Goal: Find specific page/section: Find specific page/section

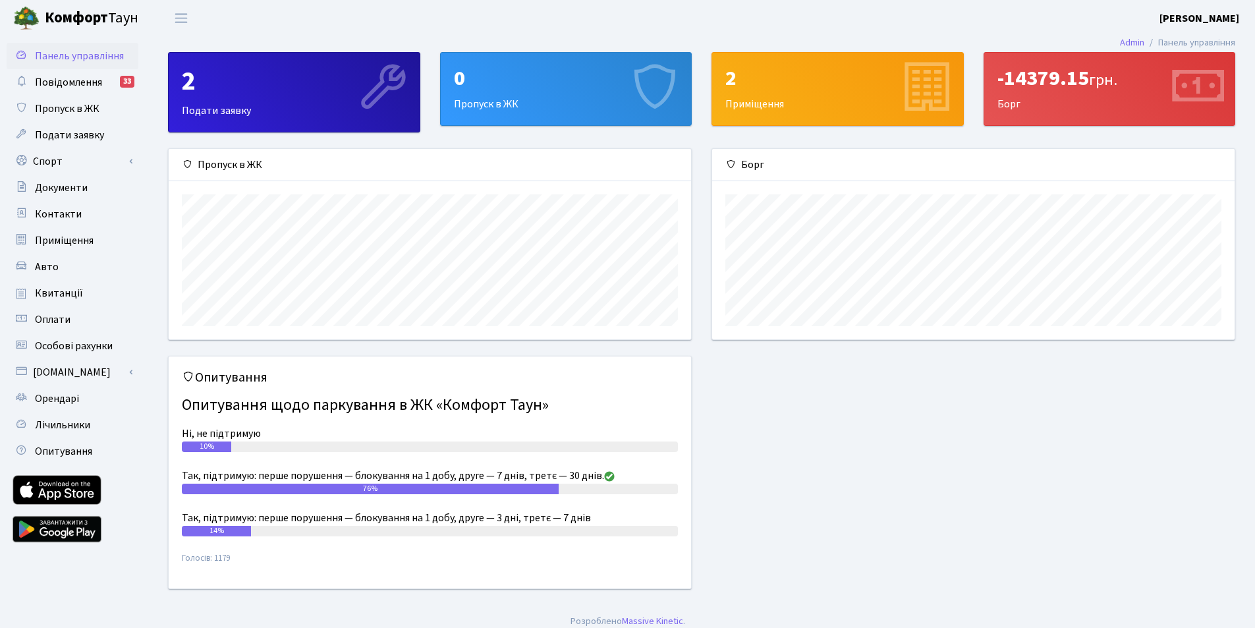
scroll to position [190, 522]
click at [75, 237] on span "Приміщення" at bounding box center [64, 240] width 59 height 14
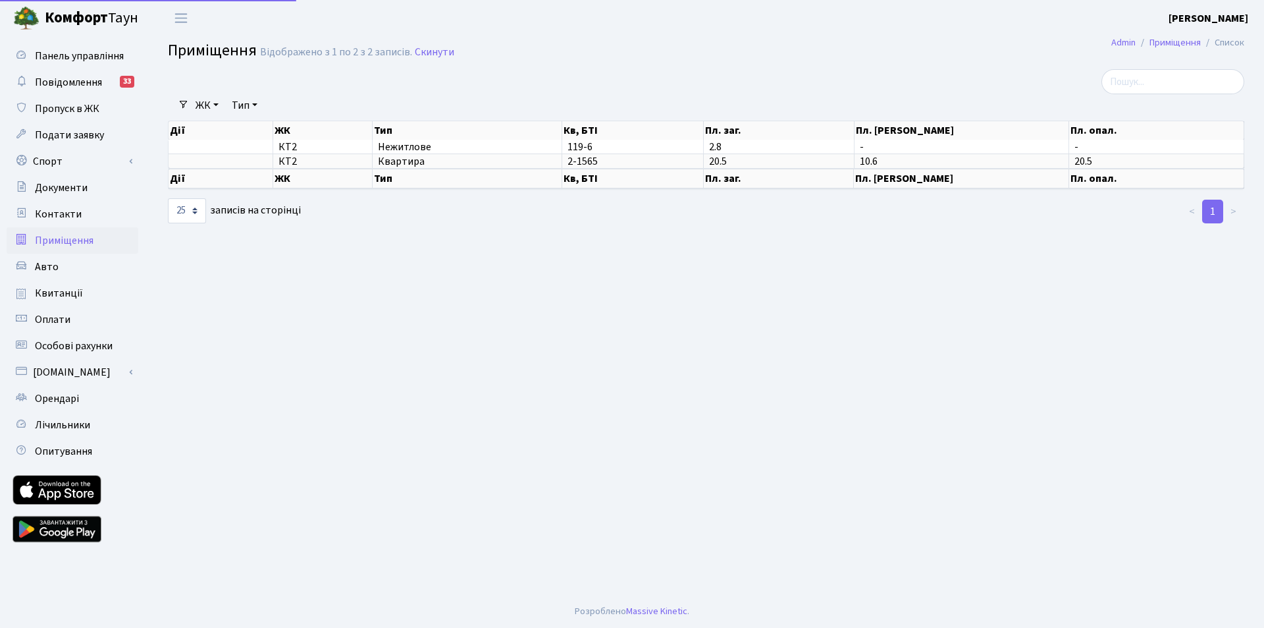
select select "25"
click at [399, 161] on span "Квартира" at bounding box center [467, 161] width 178 height 11
click at [577, 230] on main "Admin Приміщення Список Приміщення Відображено з 1 по 2 з 2 записів. Скинути Фі…" at bounding box center [706, 315] width 1116 height 558
click at [40, 320] on span "Оплати" at bounding box center [53, 319] width 36 height 14
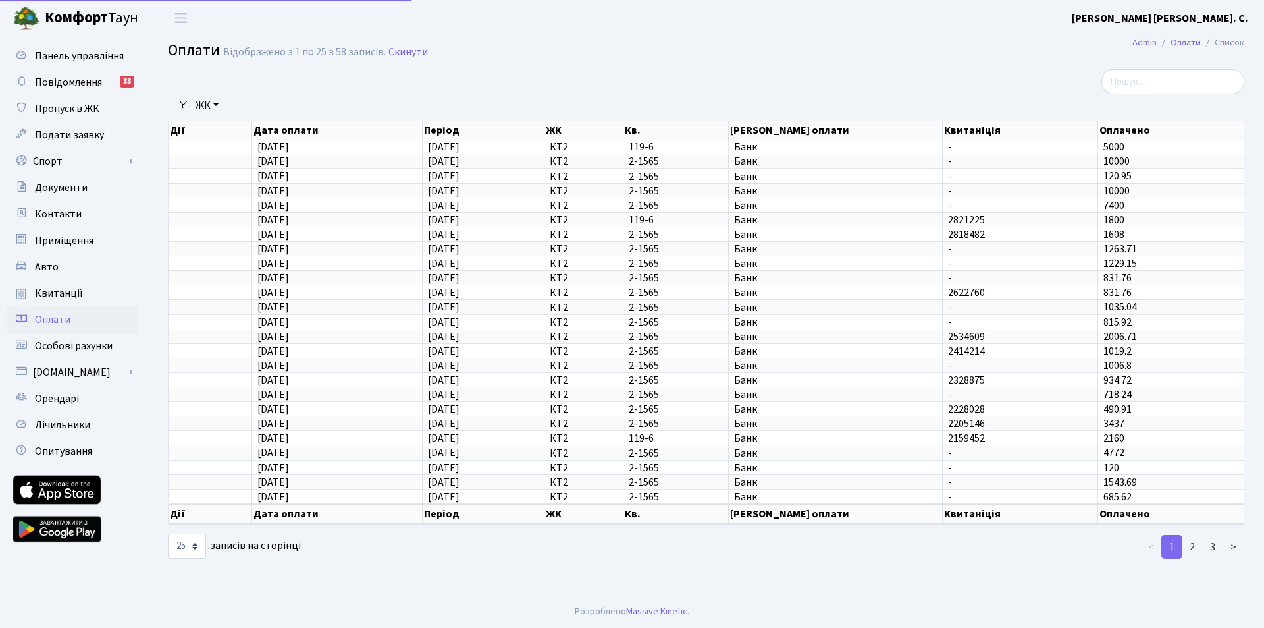
select select "25"
click at [70, 295] on span "Квитанції" at bounding box center [59, 293] width 48 height 14
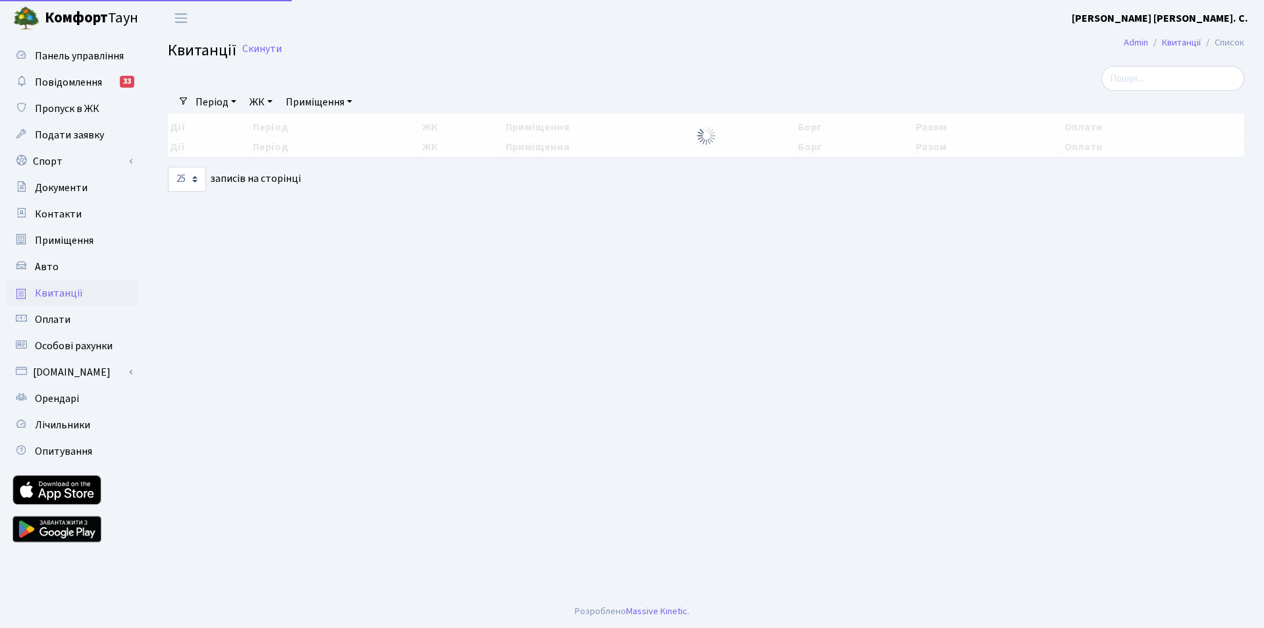
select select "25"
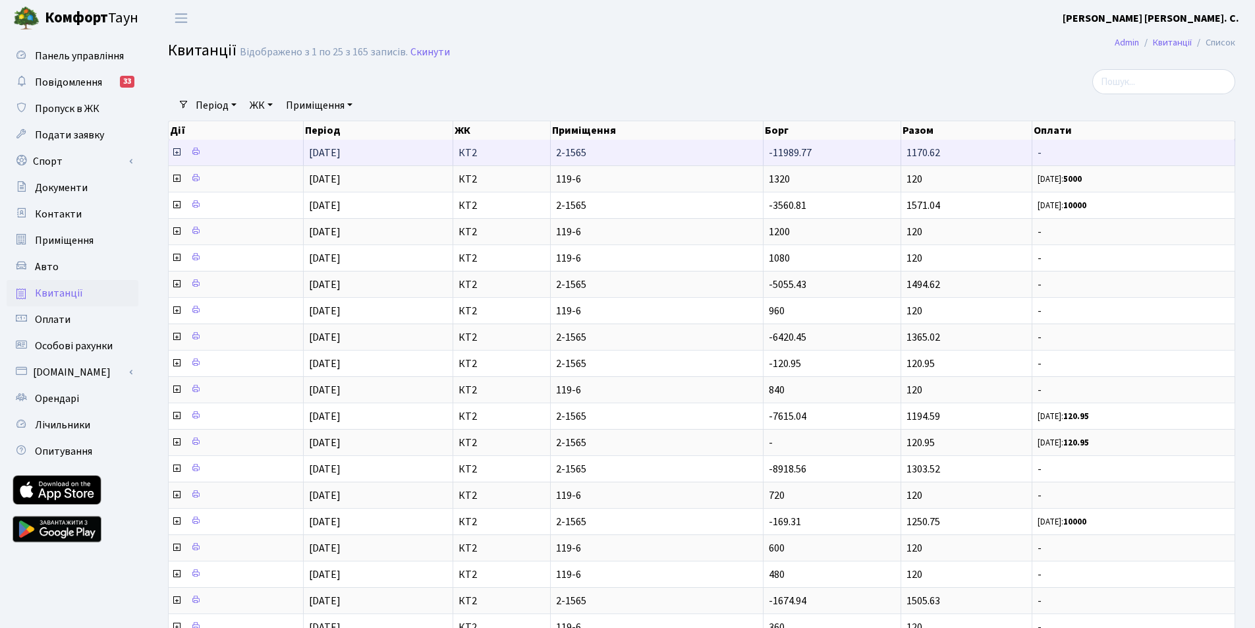
click at [785, 157] on span "-11989.77" at bounding box center [790, 153] width 43 height 14
click at [787, 155] on span "-11989.77" at bounding box center [790, 153] width 43 height 14
click at [178, 151] on icon at bounding box center [176, 152] width 11 height 11
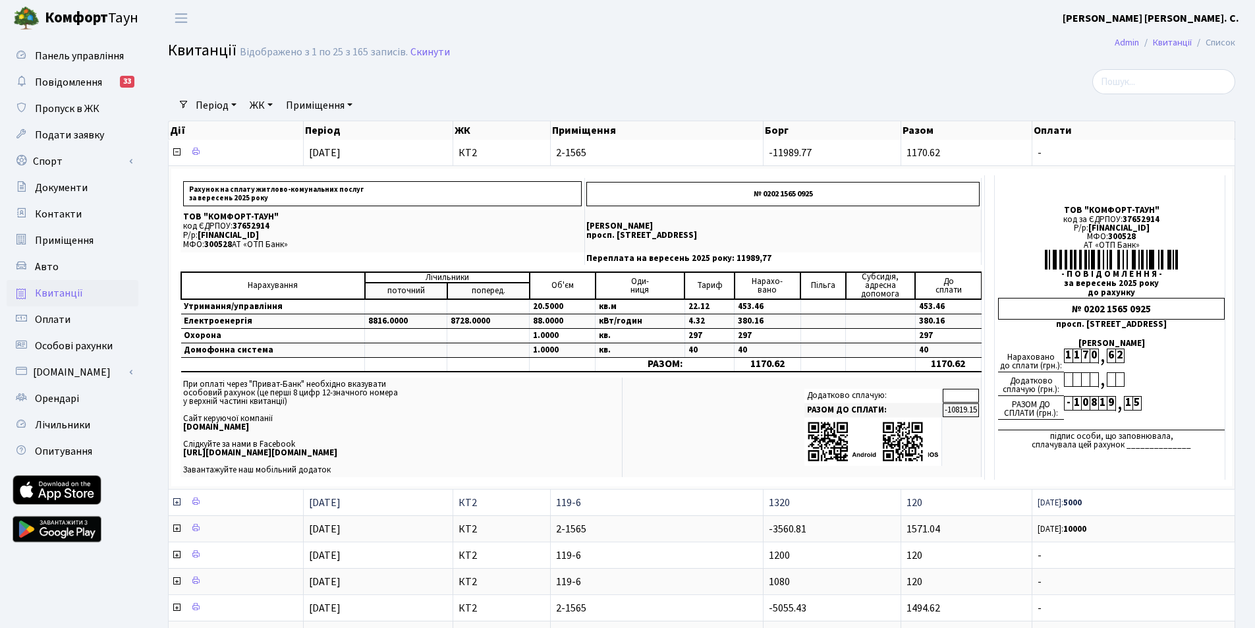
click at [175, 499] on icon at bounding box center [176, 502] width 11 height 11
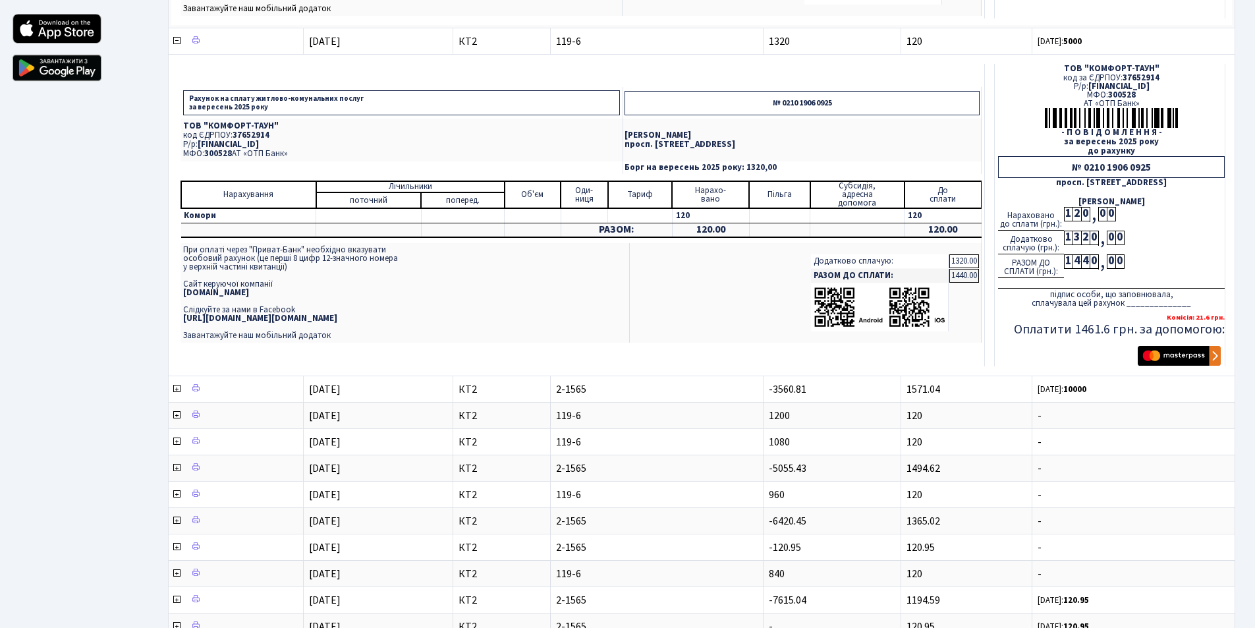
scroll to position [527, 0]
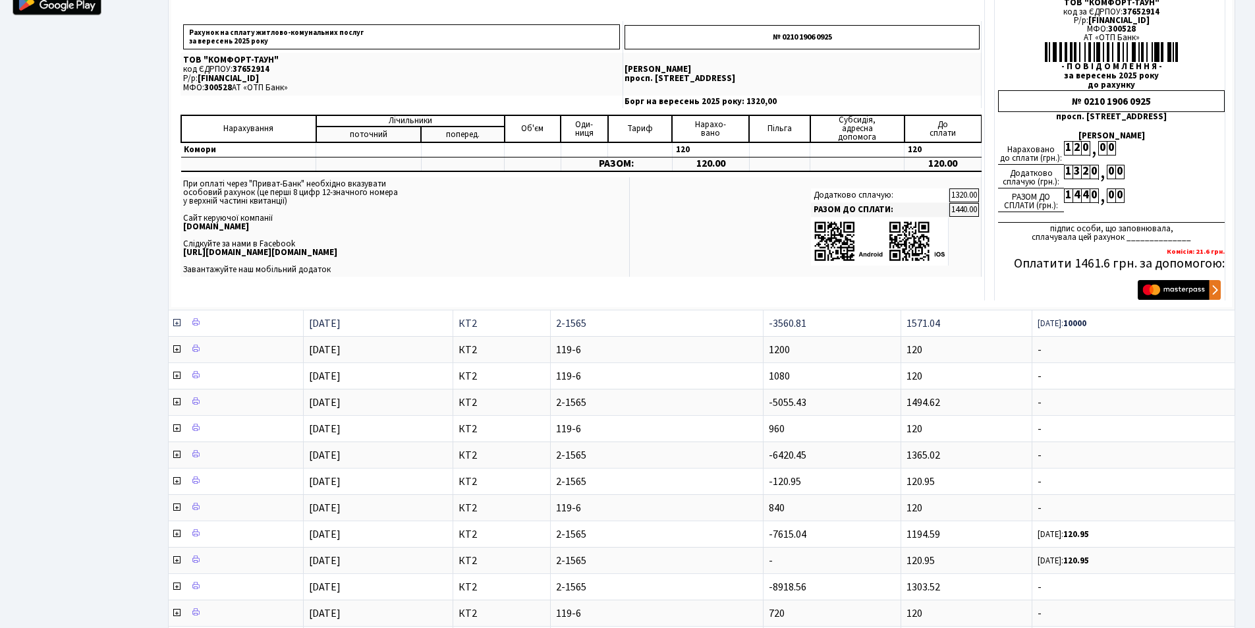
click at [176, 324] on icon at bounding box center [176, 322] width 11 height 11
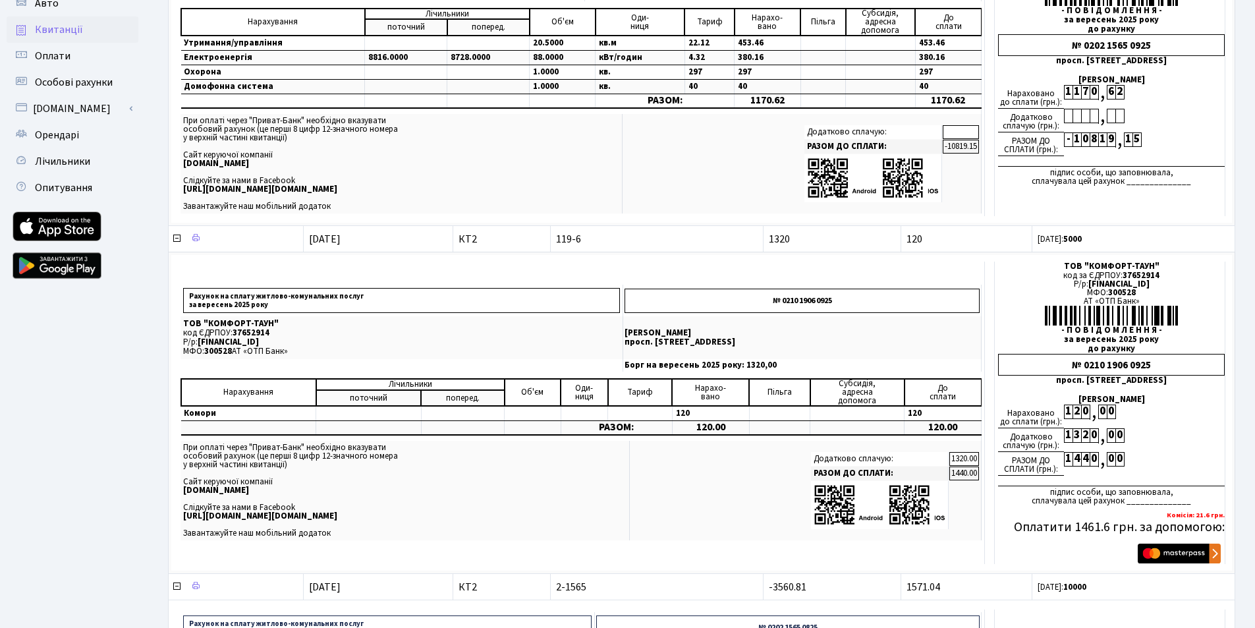
scroll to position [0, 0]
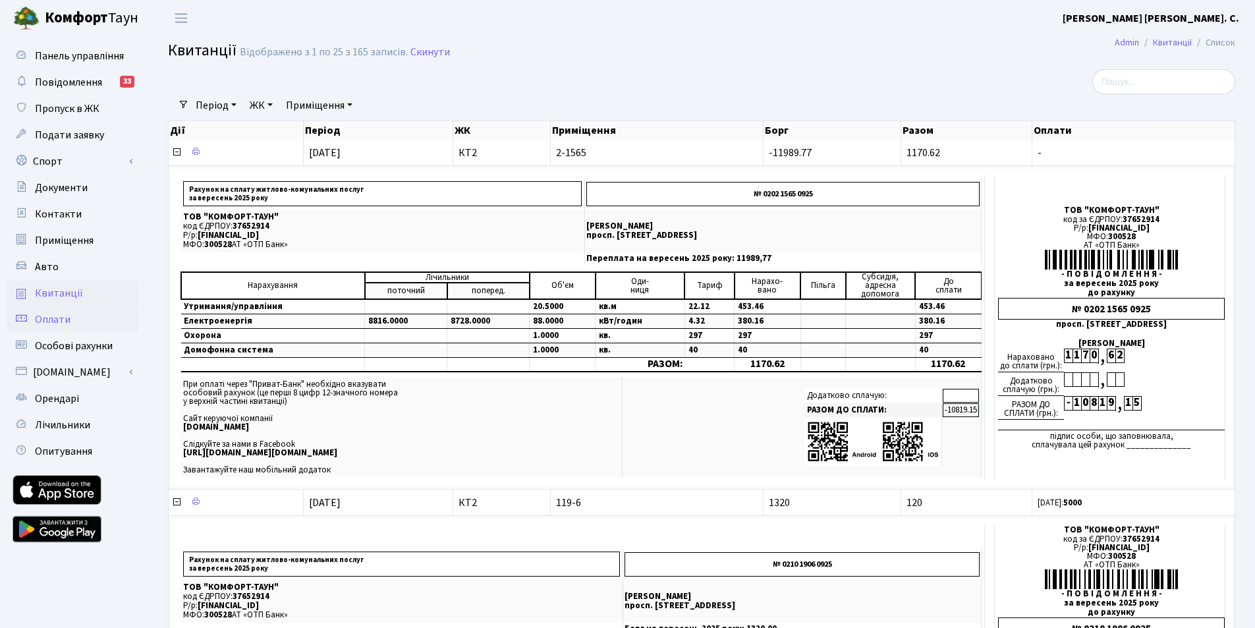
click at [49, 317] on span "Оплати" at bounding box center [53, 319] width 36 height 14
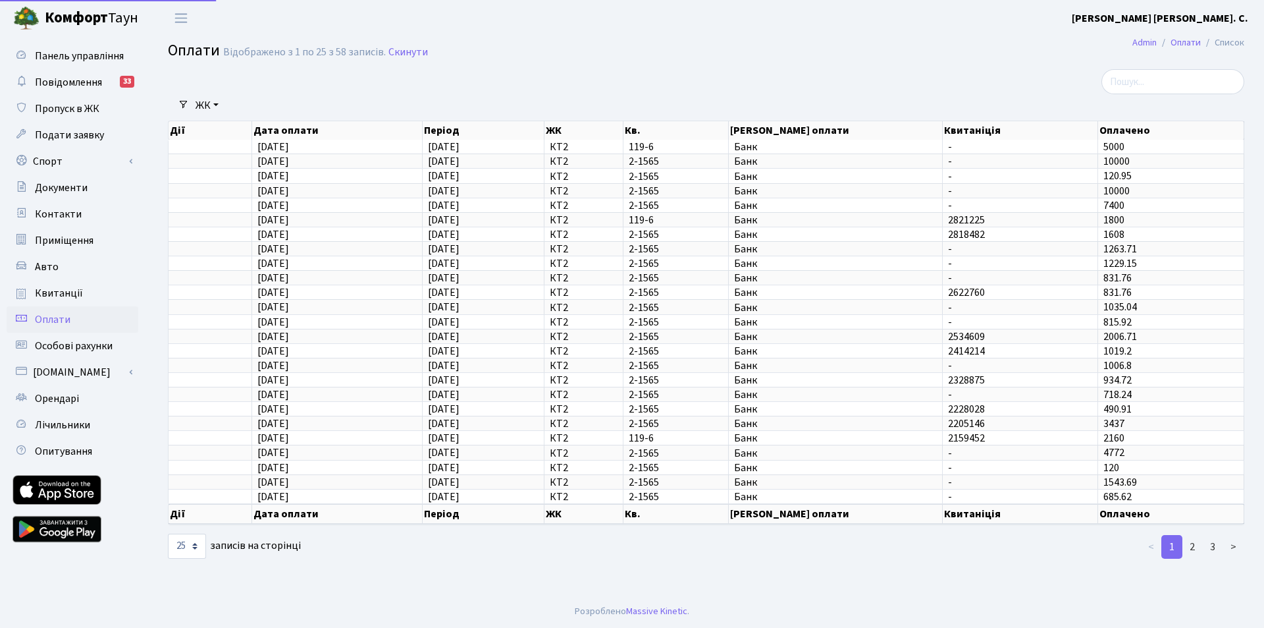
select select "25"
click at [74, 340] on span "Особові рахунки" at bounding box center [74, 346] width 78 height 14
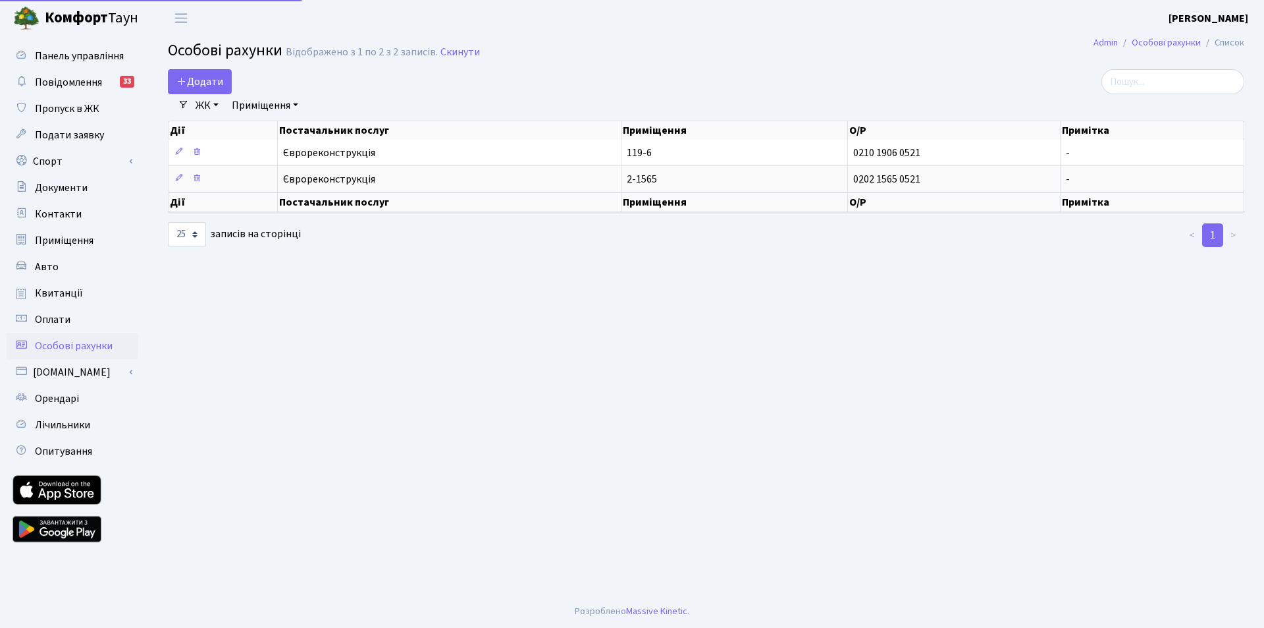
select select "25"
click at [65, 318] on span "Оплати" at bounding box center [53, 319] width 36 height 14
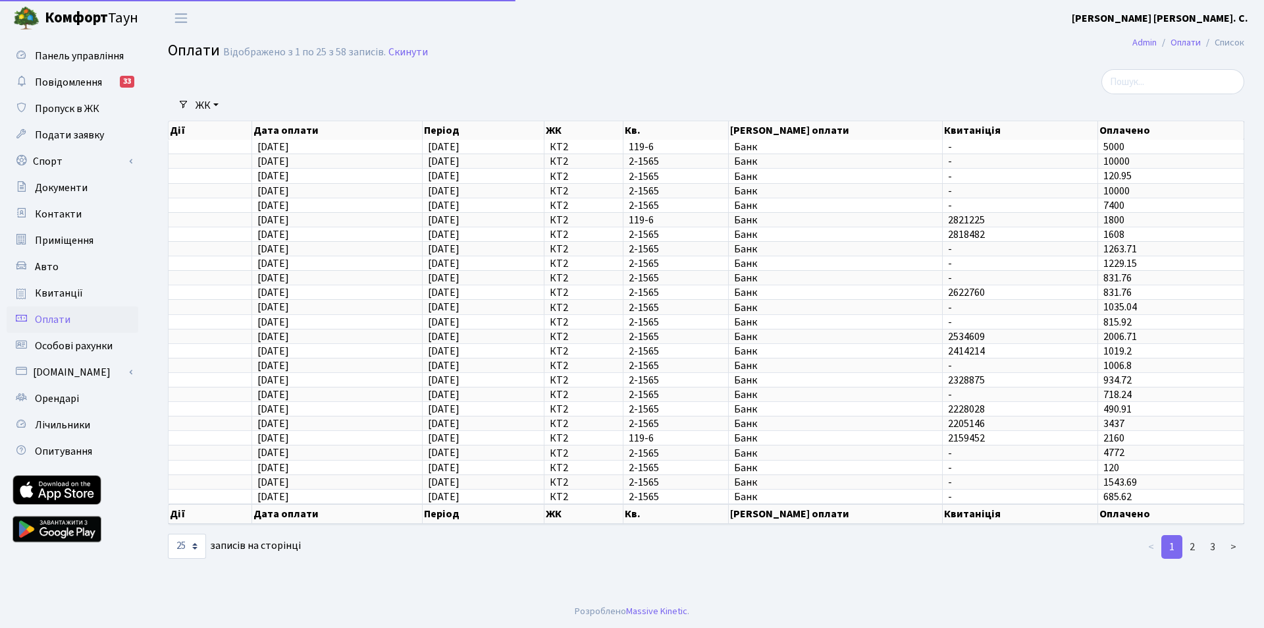
select select "25"
click at [66, 294] on span "Квитанції" at bounding box center [59, 293] width 48 height 14
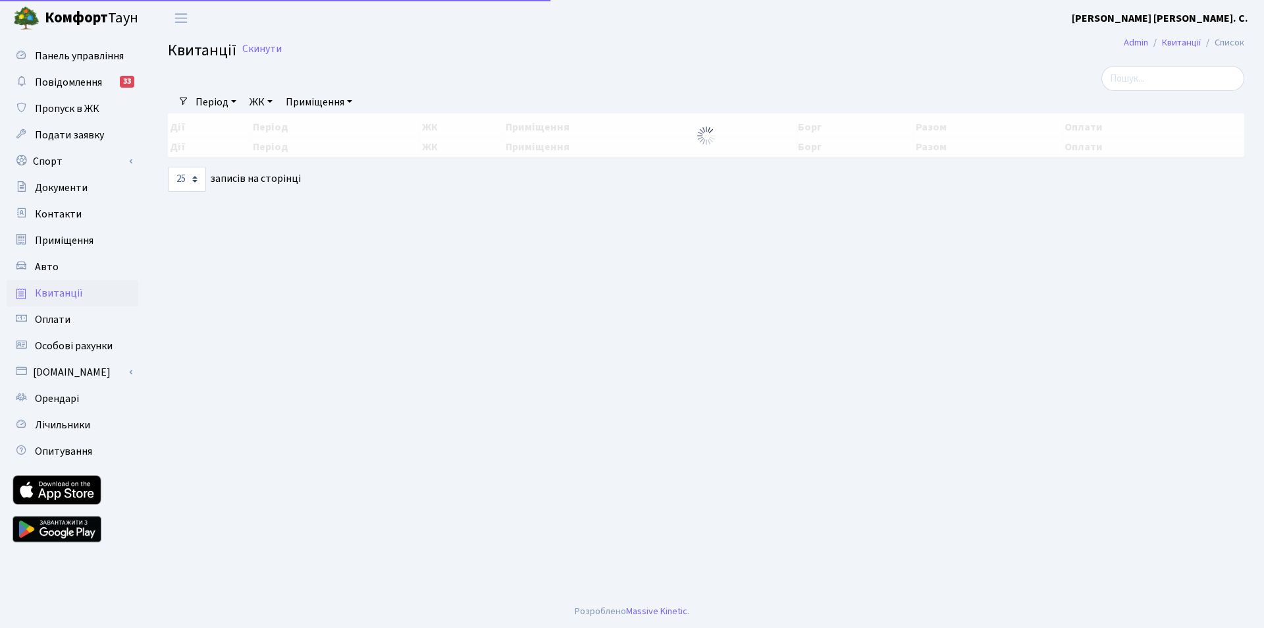
select select "25"
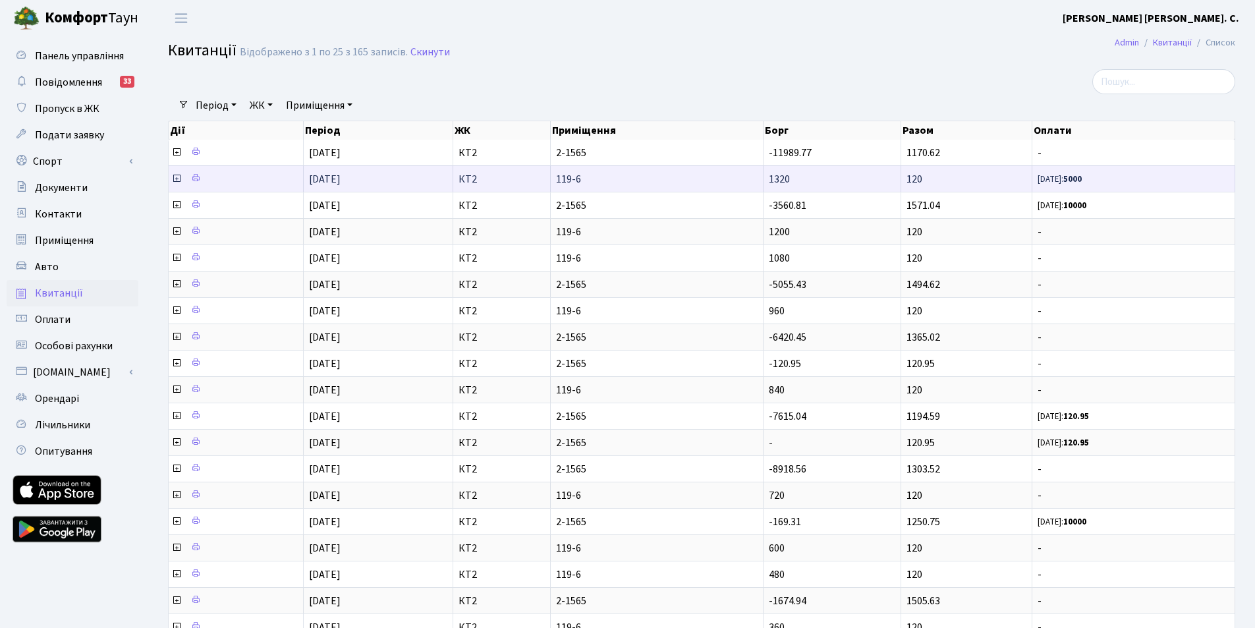
click at [176, 178] on icon at bounding box center [176, 178] width 11 height 11
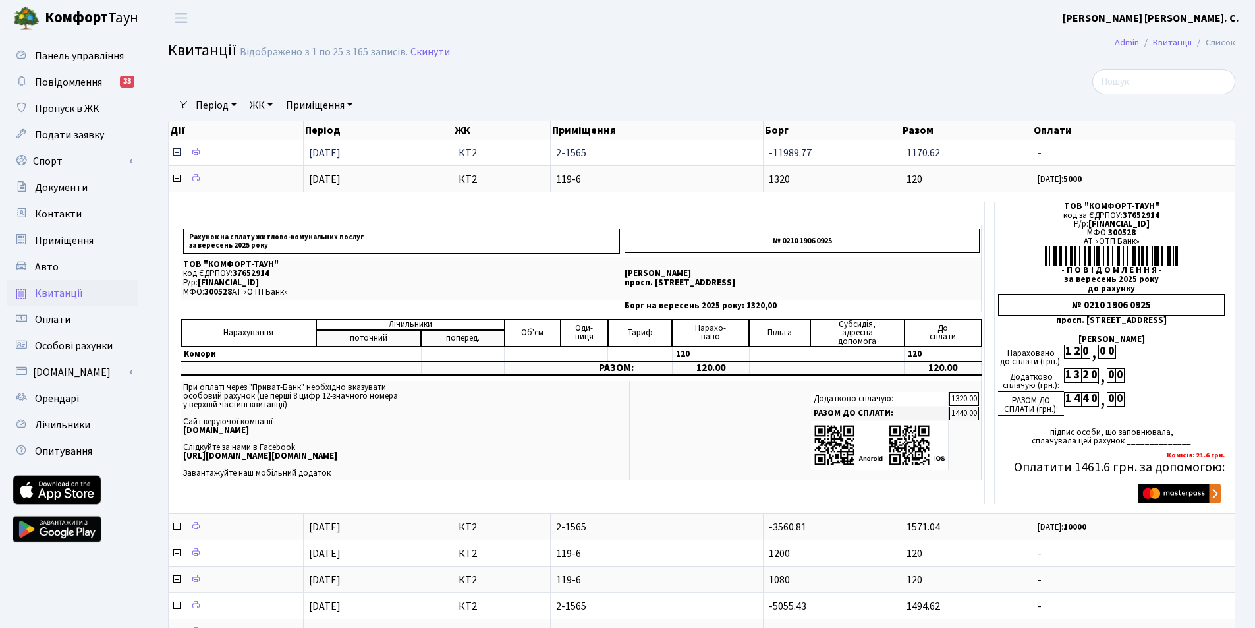
click at [175, 153] on icon at bounding box center [176, 152] width 11 height 11
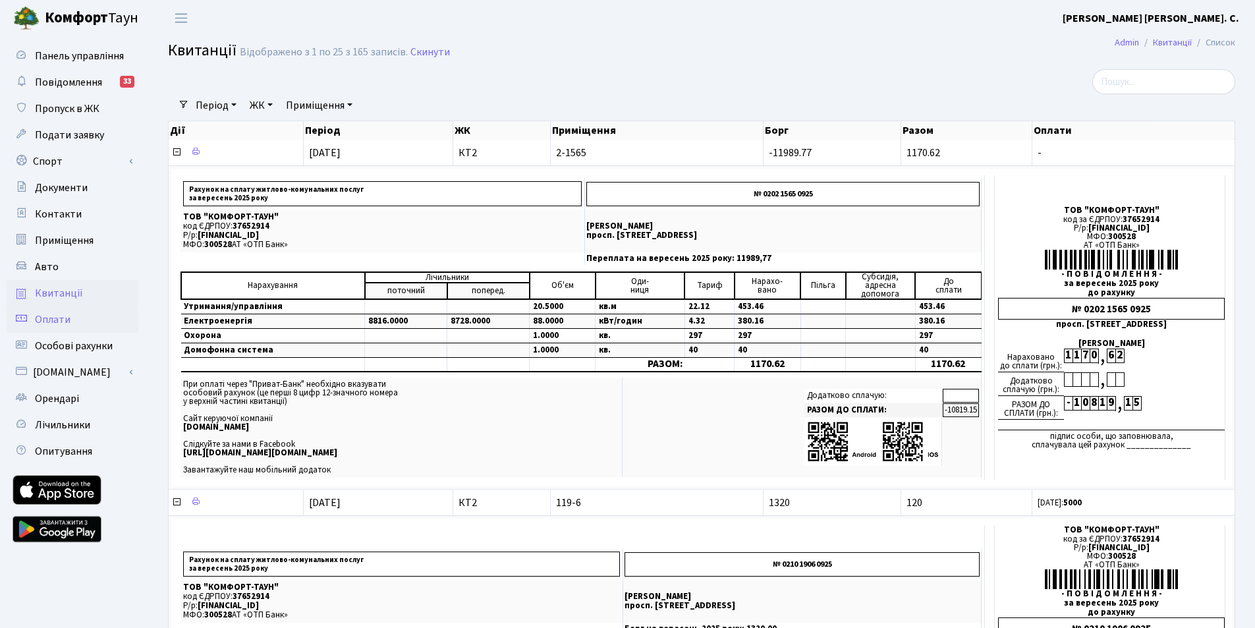
click at [64, 321] on span "Оплати" at bounding box center [53, 319] width 36 height 14
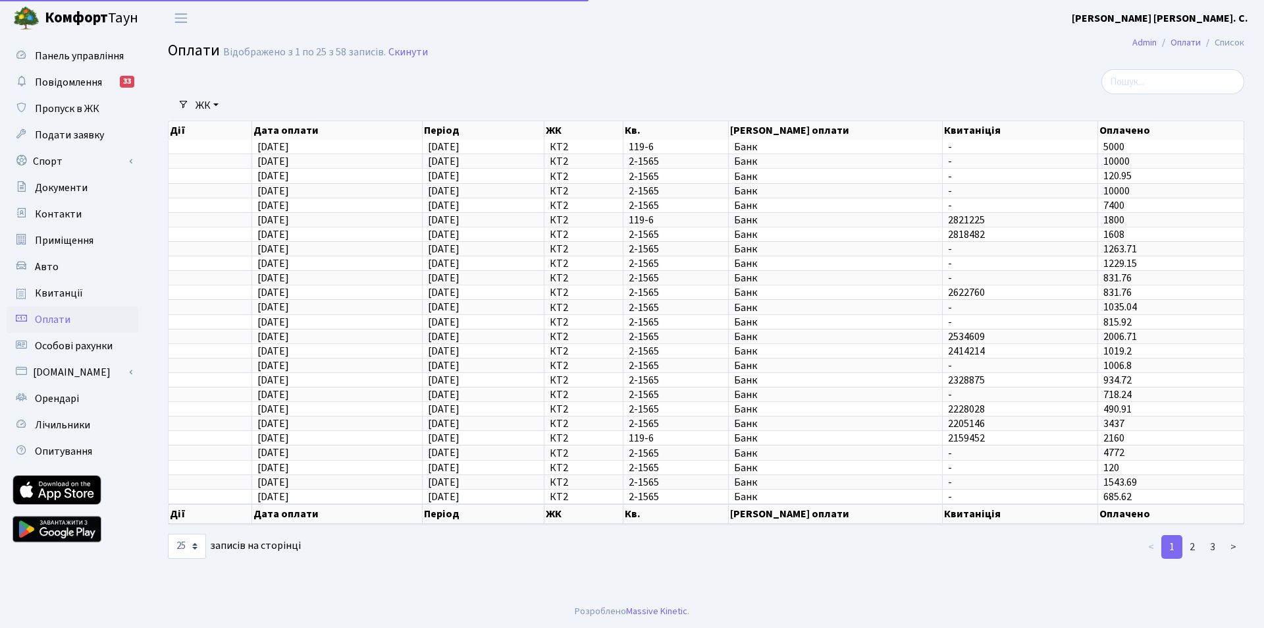
select select "25"
click at [51, 288] on span "Квитанції" at bounding box center [59, 293] width 48 height 14
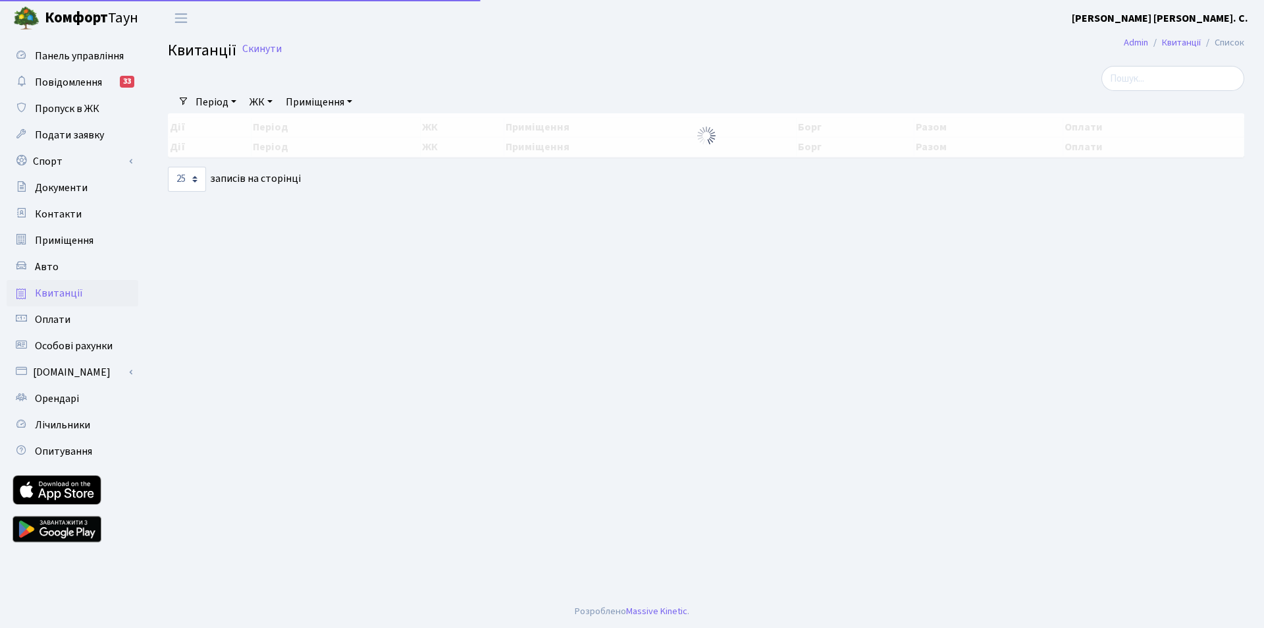
select select "25"
